Goal: Navigation & Orientation: Find specific page/section

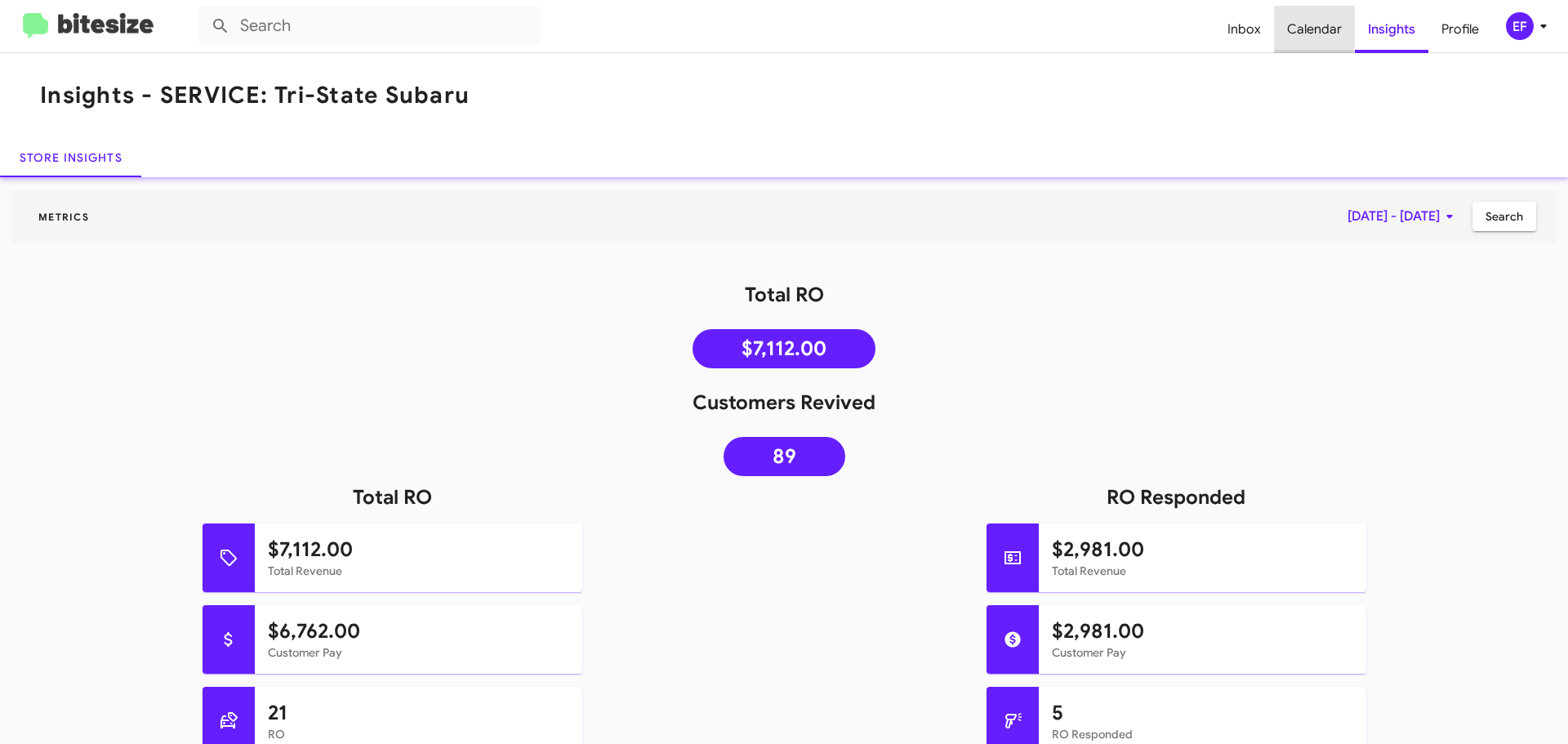
click at [1299, 27] on span "Calendar" at bounding box center [1315, 29] width 81 height 48
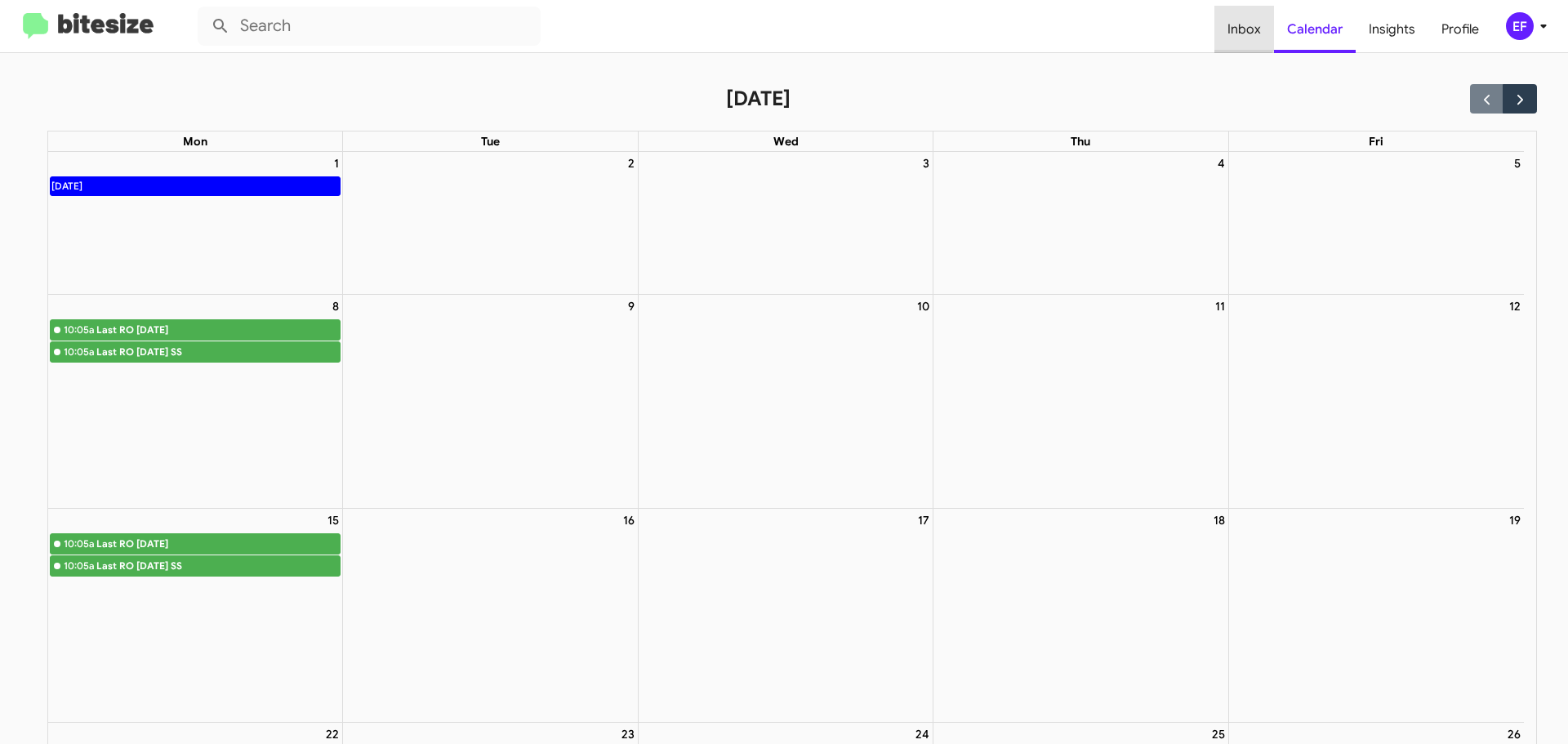
click at [1240, 26] on span "Inbox" at bounding box center [1244, 29] width 60 height 48
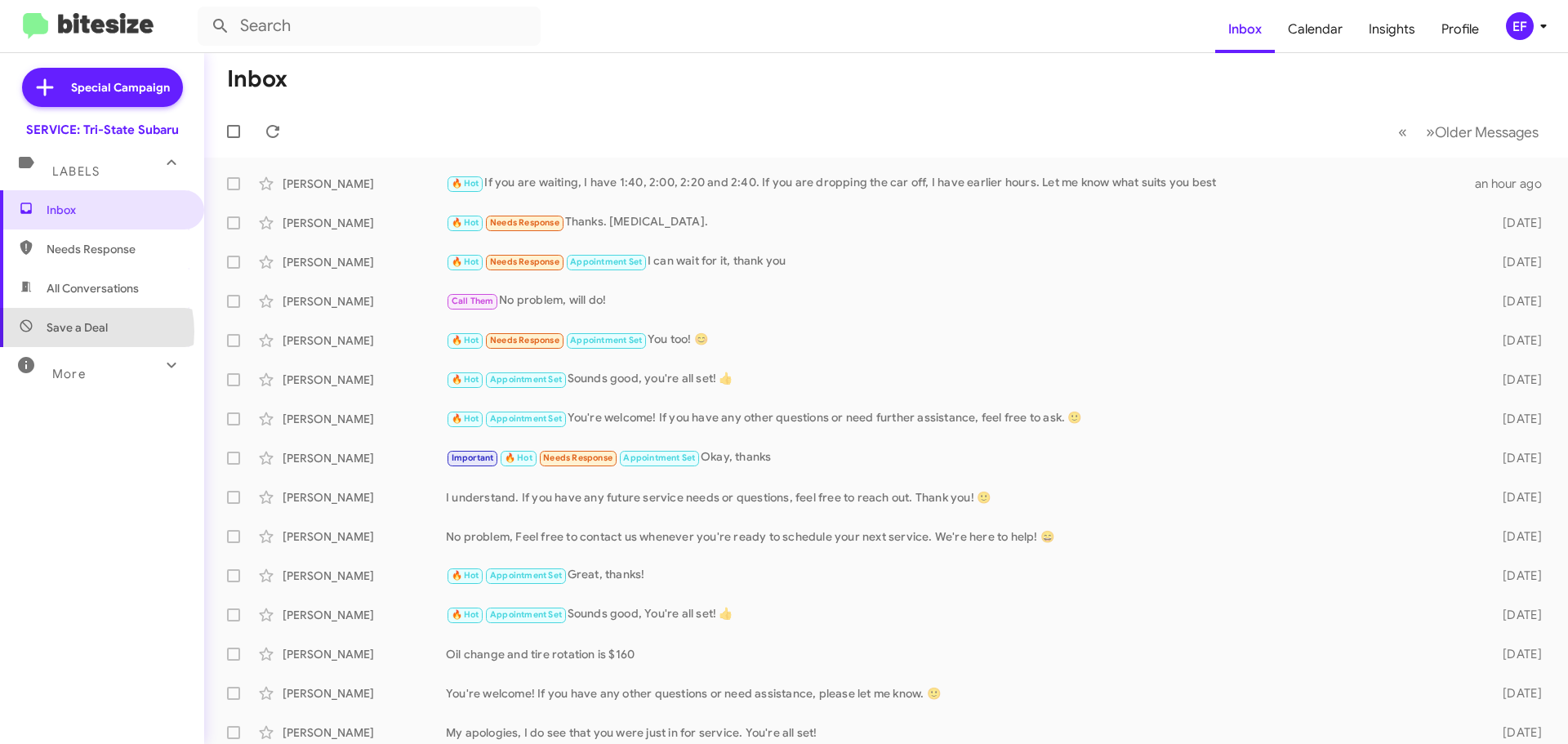
click at [80, 332] on span "Save a Deal" at bounding box center [77, 327] width 61 height 17
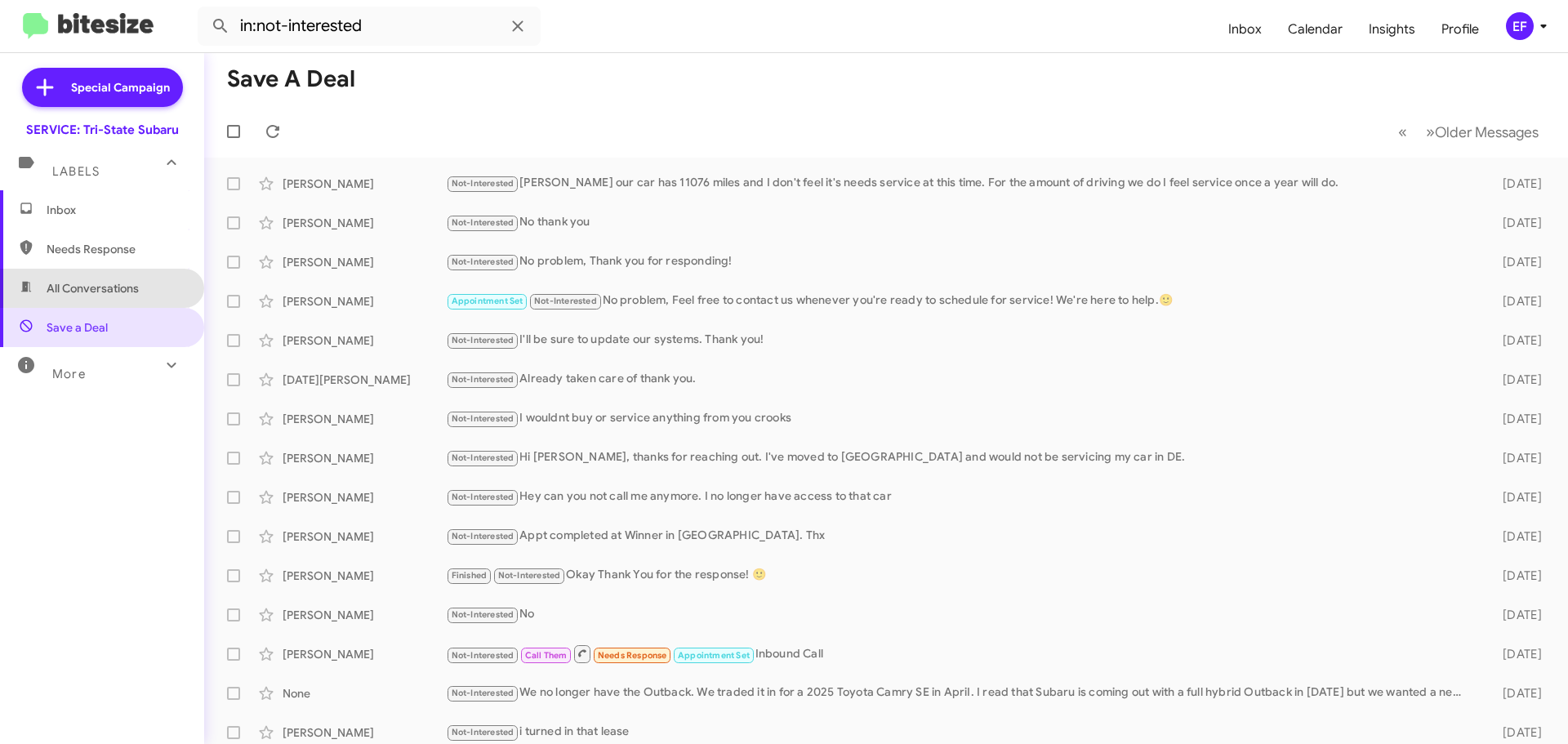
click at [116, 297] on span "All Conversations" at bounding box center [101, 289] width 204 height 39
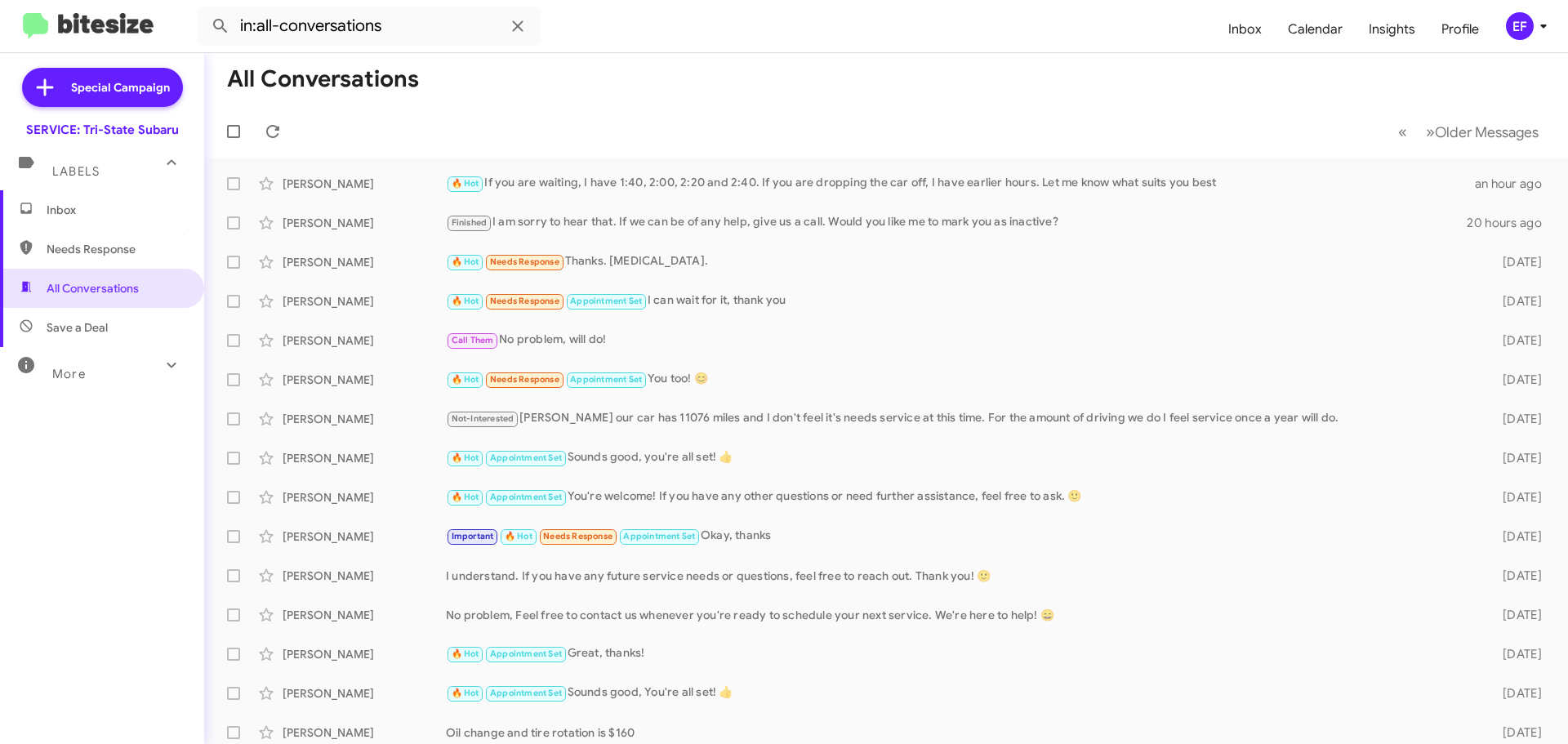
click at [98, 251] on span "Needs Response" at bounding box center [116, 249] width 139 height 17
type input "in:needs-response"
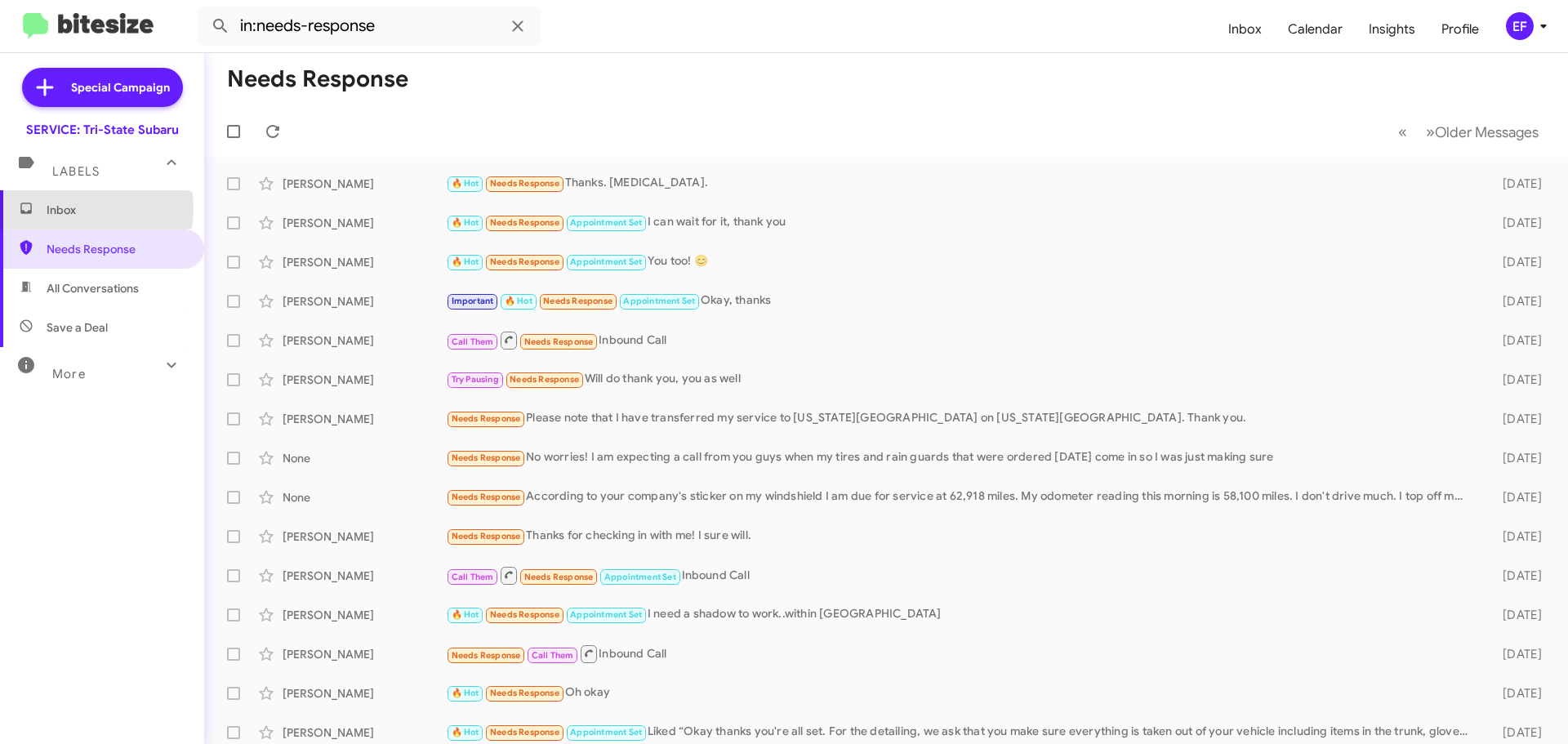
click at [64, 208] on span "Inbox" at bounding box center [116, 210] width 139 height 17
